Goal: Transaction & Acquisition: Subscribe to service/newsletter

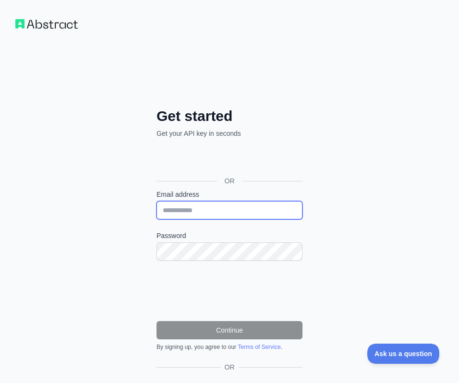
click at [192, 208] on input "Email address" at bounding box center [229, 210] width 146 height 18
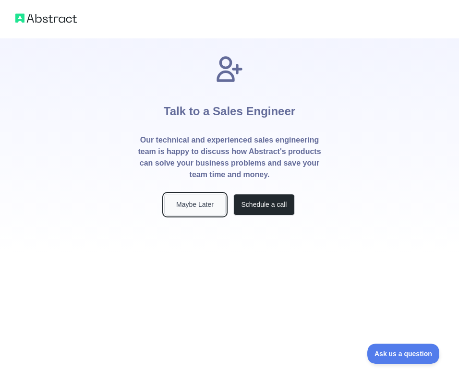
click at [197, 198] on button "Maybe Later" at bounding box center [194, 205] width 61 height 22
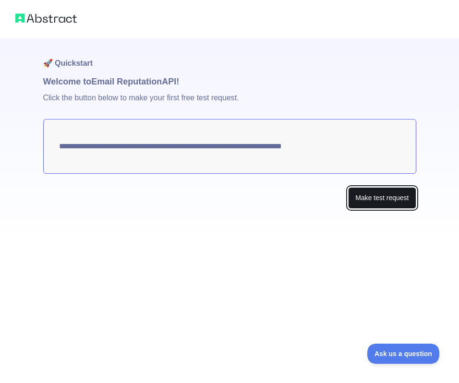
click at [369, 195] on button "Make test request" at bounding box center [382, 198] width 68 height 22
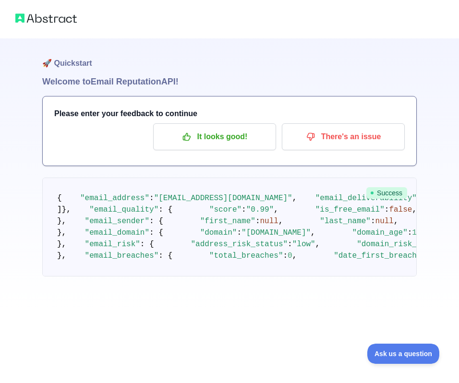
scroll to position [420, 0]
